Goal: Task Accomplishment & Management: Use online tool/utility

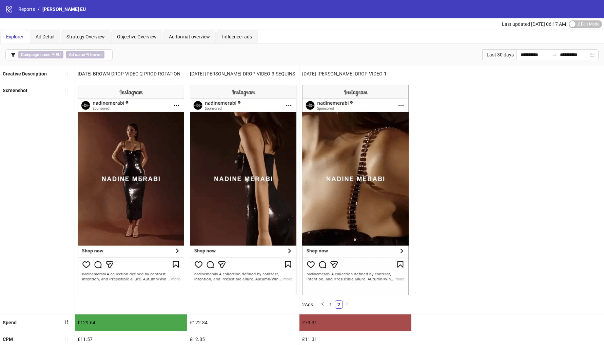
scroll to position [4, 0]
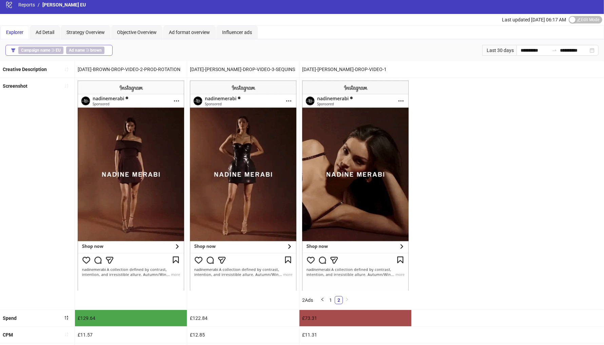
click at [87, 53] on button "Campaign name ∋ EU Ad name ∋ brown" at bounding box center [58, 50] width 107 height 11
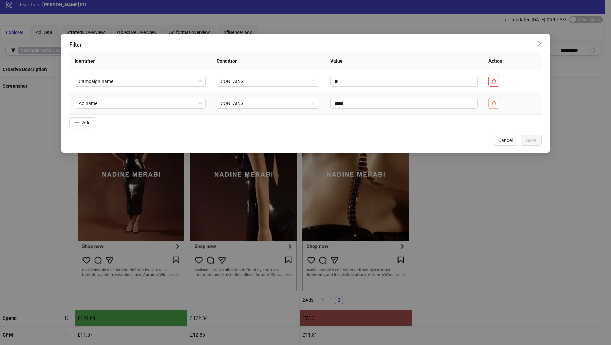
click at [495, 104] on icon "delete" at bounding box center [494, 103] width 4 height 4
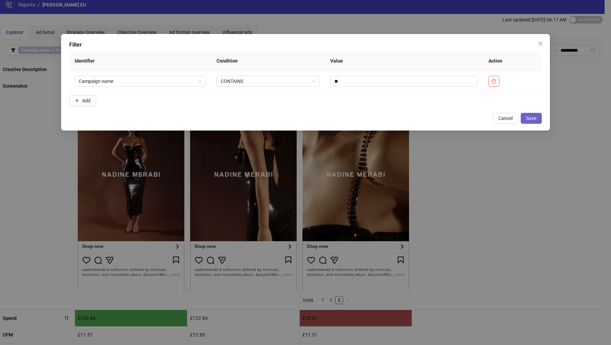
click at [529, 116] on span "Save" at bounding box center [531, 117] width 10 height 5
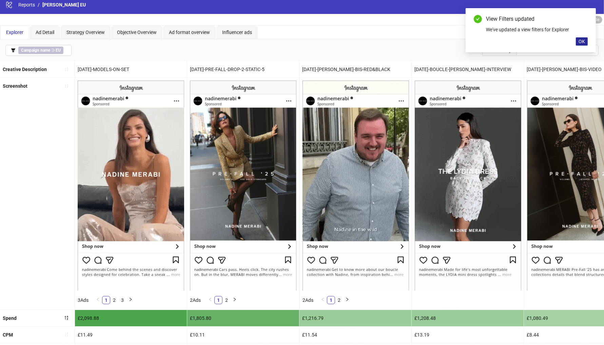
click at [580, 45] on button "OK" at bounding box center [582, 41] width 12 height 8
